Goal: Information Seeking & Learning: Learn about a topic

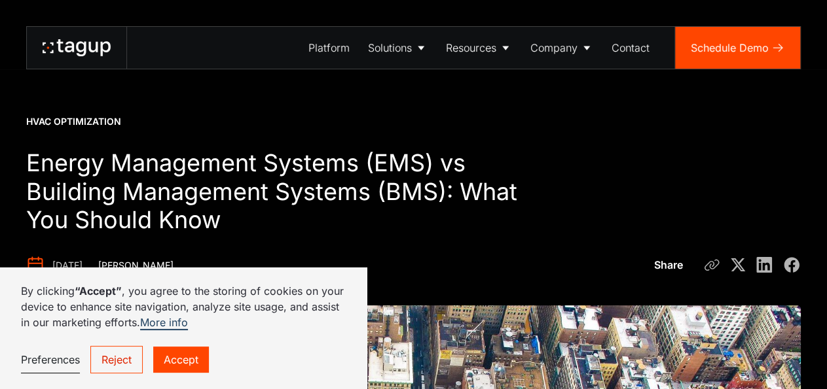
click at [191, 363] on link "Accept" at bounding box center [181, 360] width 56 height 26
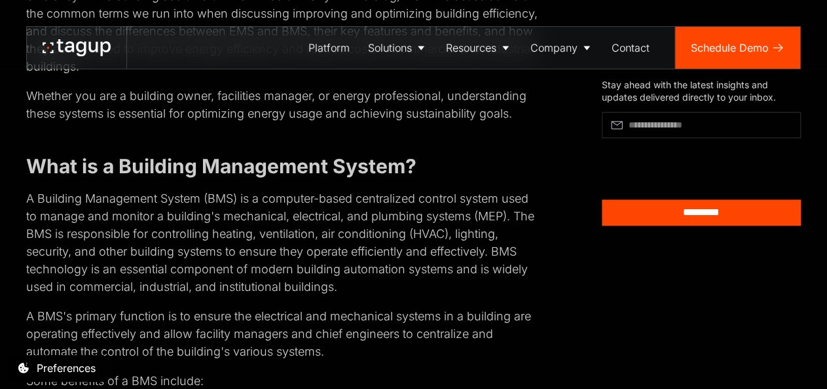
scroll to position [882, 0]
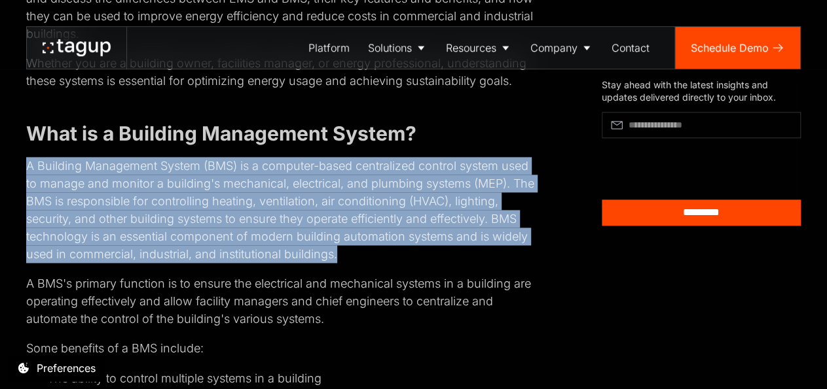
drag, startPoint x: 29, startPoint y: 163, endPoint x: 337, endPoint y: 249, distance: 320.2
click at [337, 249] on p "A Building Management System (BMS) is a computer-based centralized control syst…" at bounding box center [282, 210] width 513 height 106
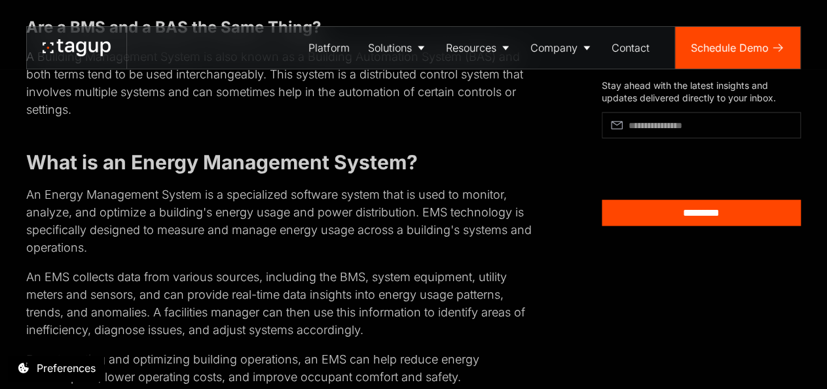
scroll to position [1359, 0]
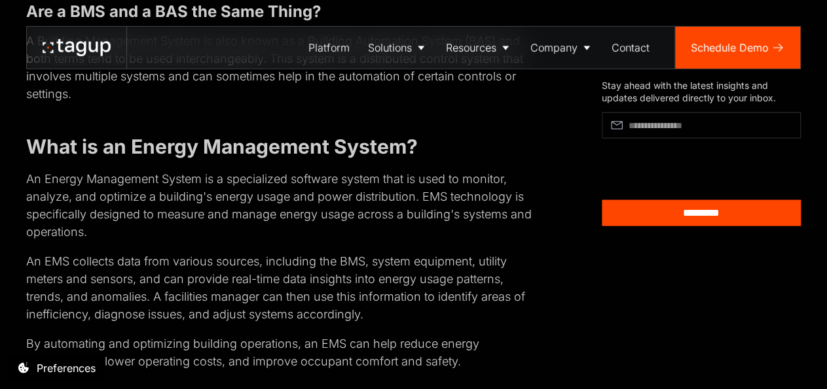
drag, startPoint x: 374, startPoint y: 315, endPoint x: 27, endPoint y: 181, distance: 372.6
click at [27, 181] on div "An EMS and a BMS serve two different functions but can work together in a build…" at bounding box center [282, 223] width 513 height 1765
copy div "An Energy Management System is a specialized software system that is used to mo…"
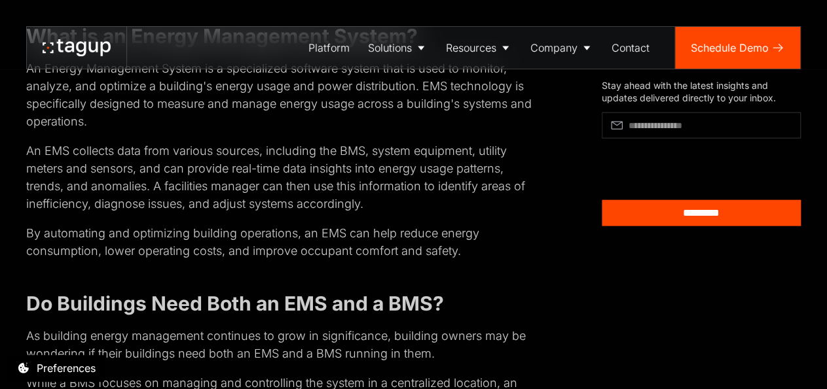
scroll to position [1473, 0]
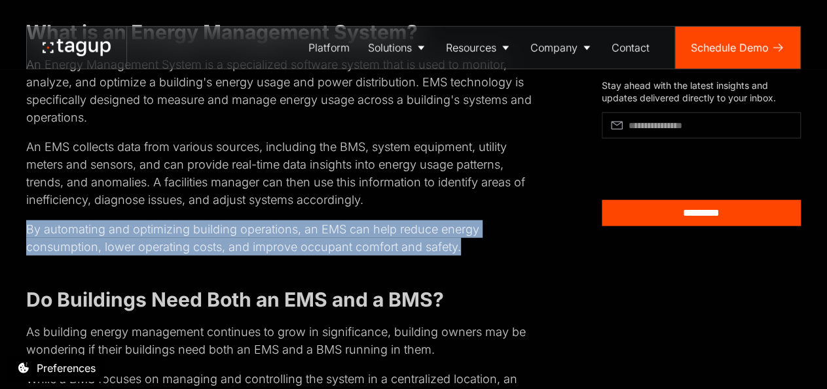
drag, startPoint x: 29, startPoint y: 232, endPoint x: 464, endPoint y: 253, distance: 435.1
click at [464, 253] on p "By automating and optimizing building operations, an EMS can help reduce energy…" at bounding box center [282, 238] width 513 height 35
copy p "By automating and optimizing building operations, an EMS can help reduce energy…"
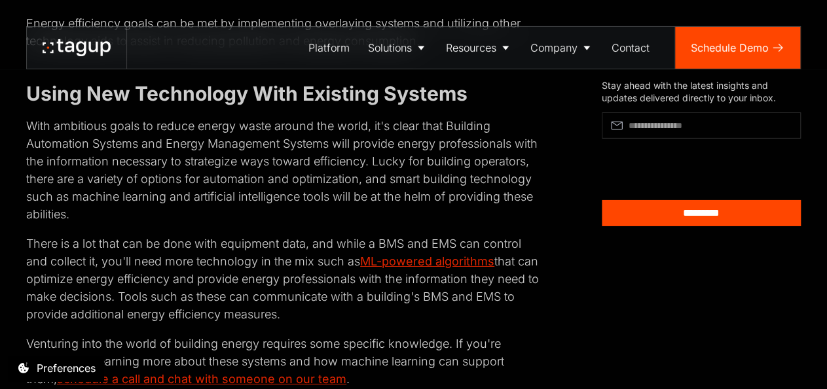
scroll to position [2086, 0]
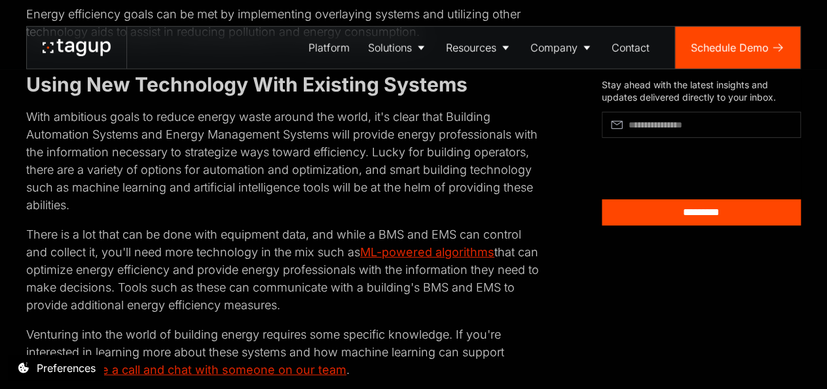
click at [351, 167] on p "With ambitious goals to reduce energy waste around the world, it's clear that B…" at bounding box center [282, 161] width 513 height 106
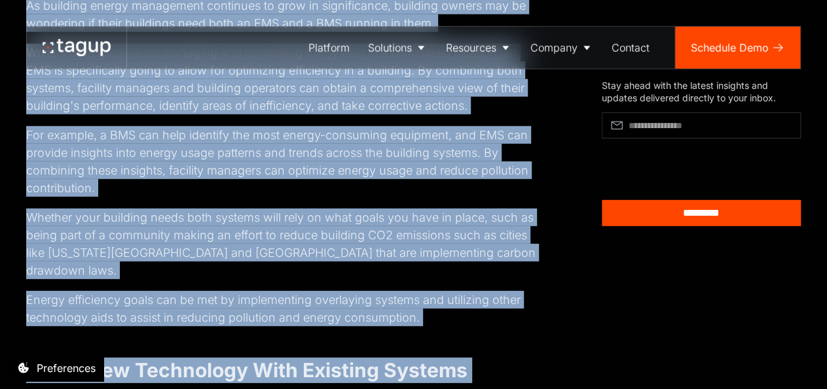
scroll to position [1800, 0]
drag, startPoint x: 30, startPoint y: 165, endPoint x: 434, endPoint y: 296, distance: 424.6
copy div "Lo ipsumdol sitame consectetu adipiscin el sedd ei temporincidi, utlabore etdol…"
